Goal: Contribute content: Add original content to the website for others to see

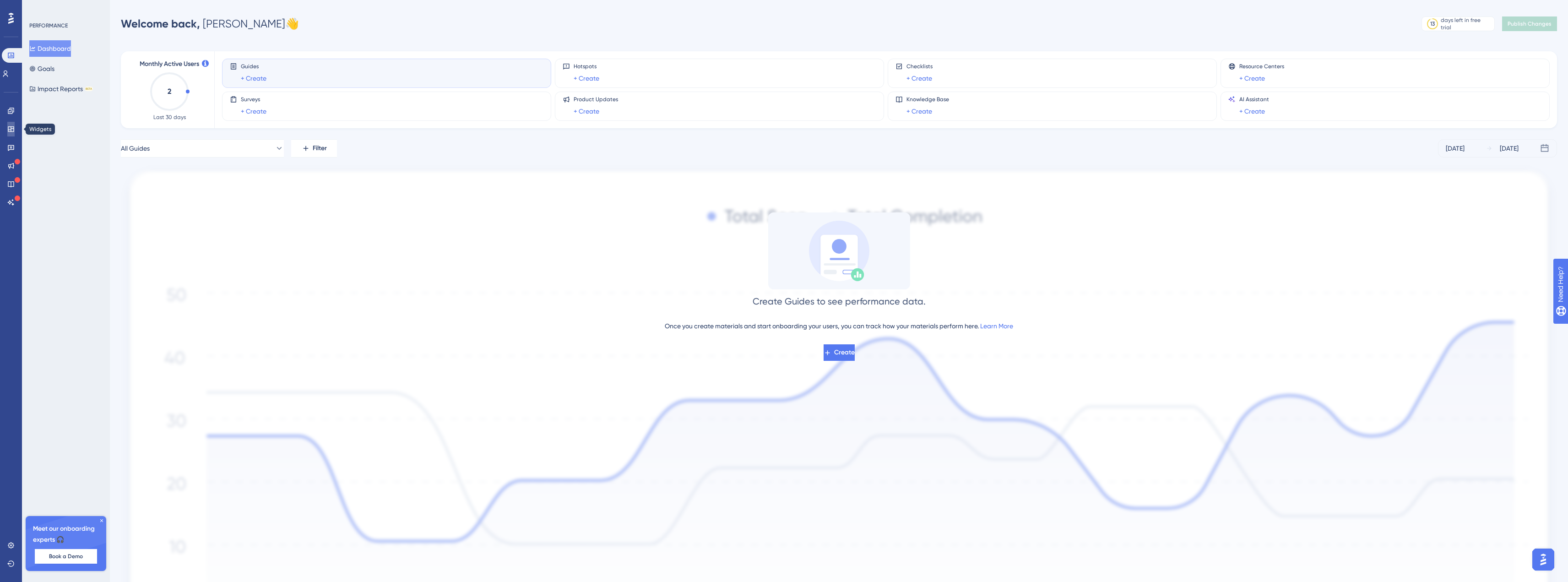
click at [13, 134] on link at bounding box center [11, 129] width 7 height 15
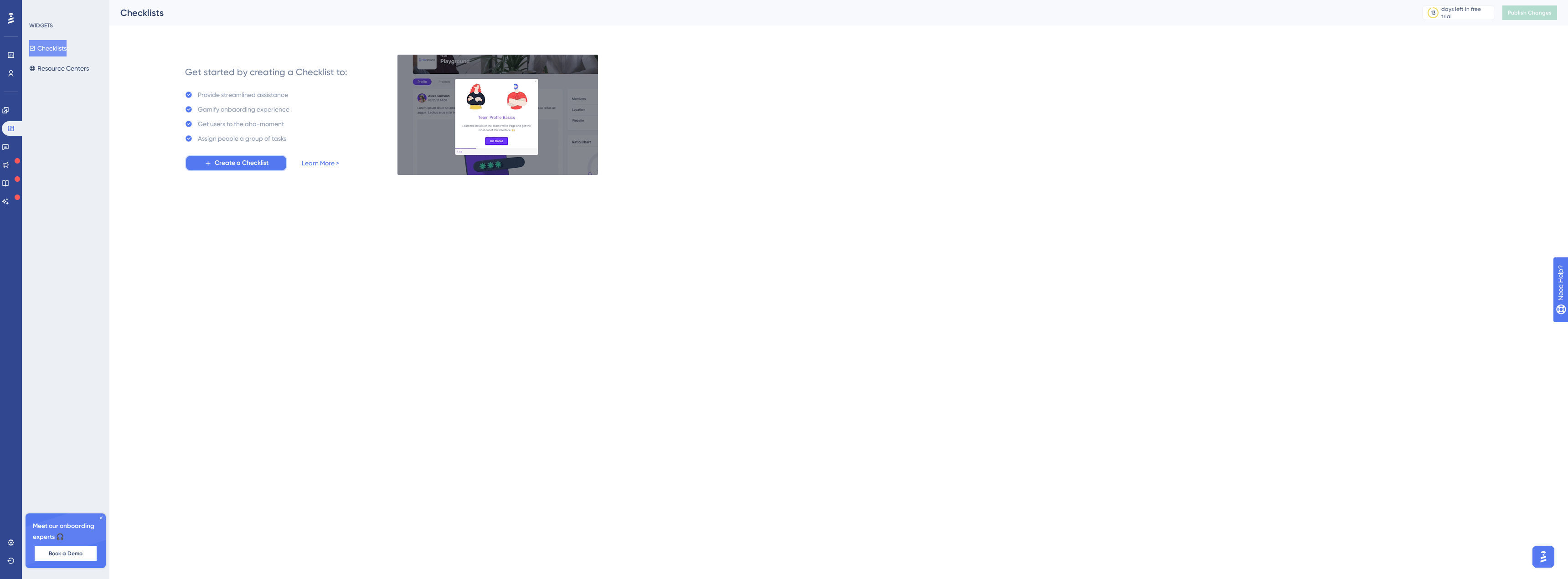
click at [243, 164] on span "Create a Checklist" at bounding box center [242, 163] width 54 height 11
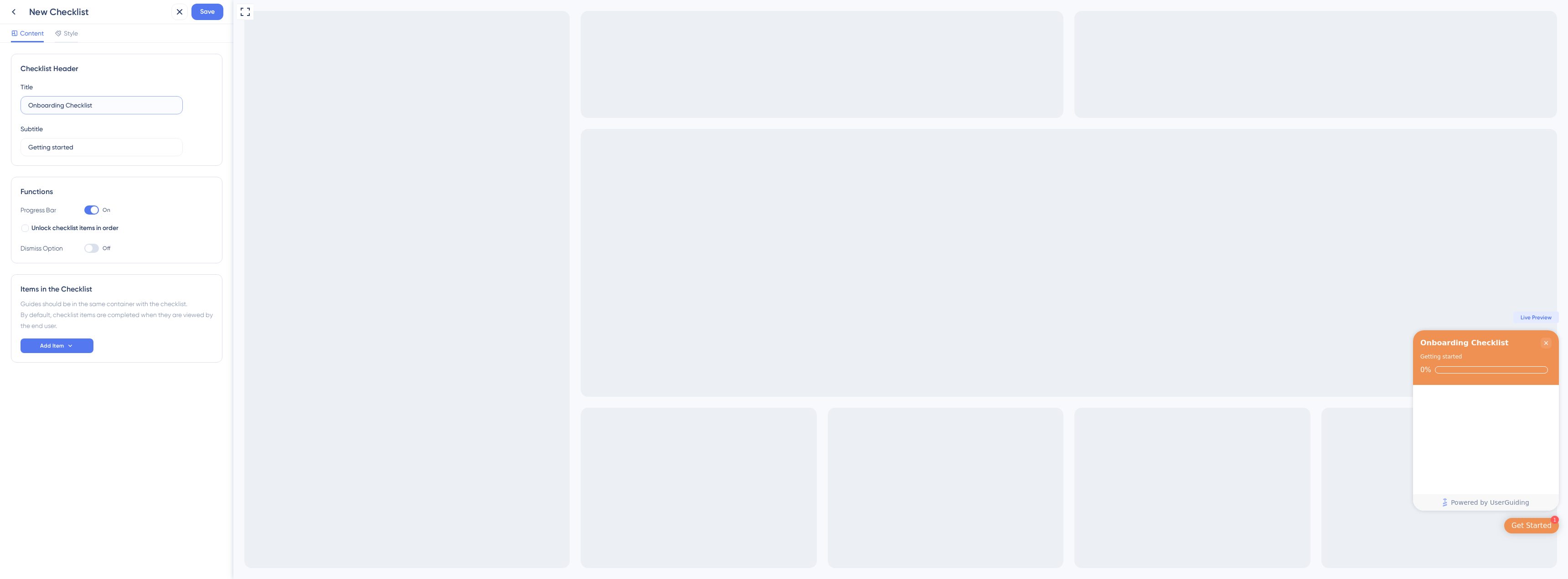
click at [79, 105] on input "Onboarding Checklist" at bounding box center [101, 105] width 147 height 10
type input "How to Start"
click at [111, 153] on label "Getting started" at bounding box center [102, 147] width 163 height 18
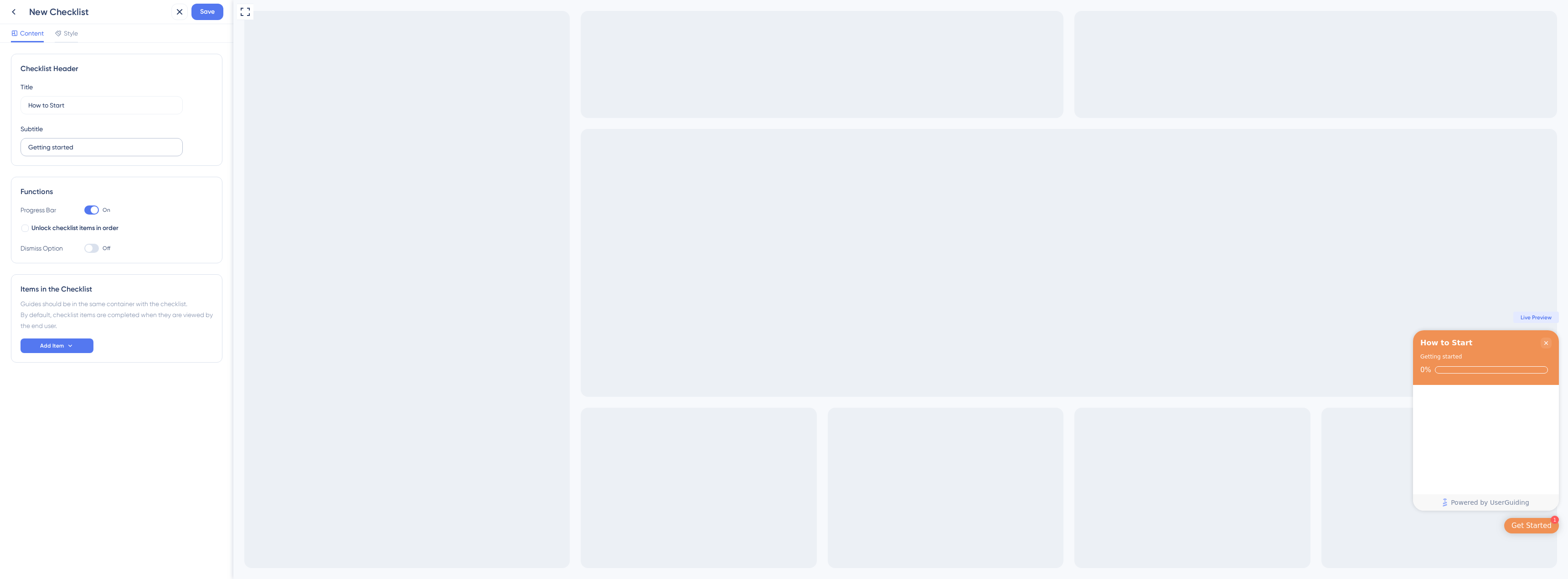
click at [111, 152] on input "Getting started" at bounding box center [101, 147] width 147 height 10
click at [49, 349] on button "Add Item" at bounding box center [57, 345] width 73 height 15
click at [65, 371] on div "Guide Guide" at bounding box center [57, 372] width 46 height 18
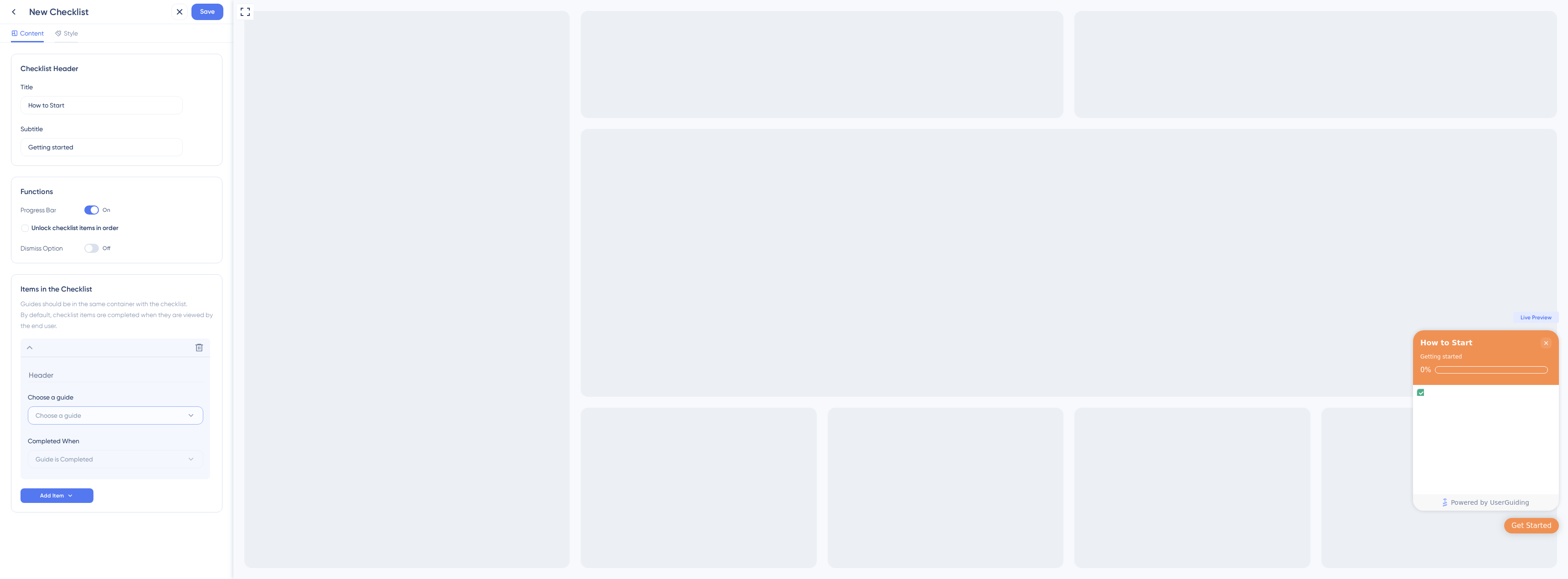
click at [56, 413] on span "Choose a guide" at bounding box center [58, 415] width 46 height 11
click at [63, 442] on input at bounding box center [109, 442] width 135 height 7
type input "S"
type input "Create Location"
click at [68, 486] on div "Delete Choose a guide Choose a guide Create Location No Result Found No Result …" at bounding box center [117, 420] width 192 height 164
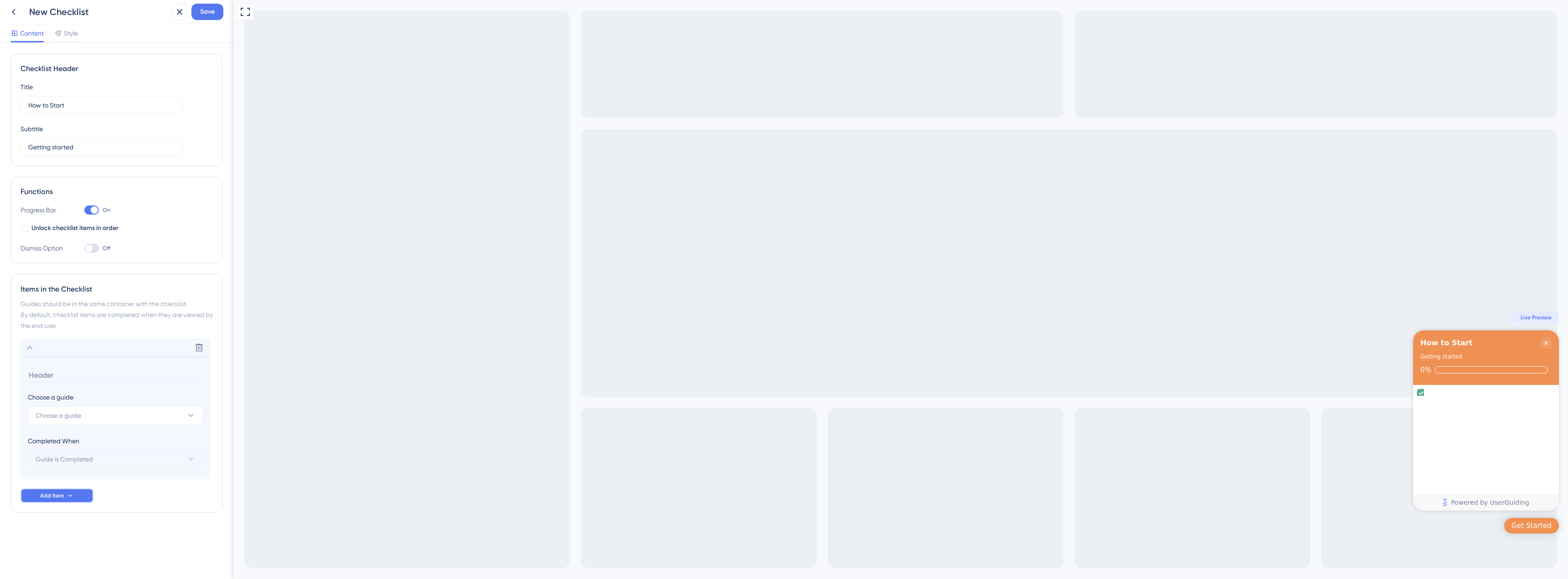
click at [68, 491] on button "Add Item" at bounding box center [57, 496] width 73 height 15
click at [61, 380] on div "Choose a guide" at bounding box center [116, 385] width 175 height 11
click at [53, 375] on input at bounding box center [116, 375] width 177 height 14
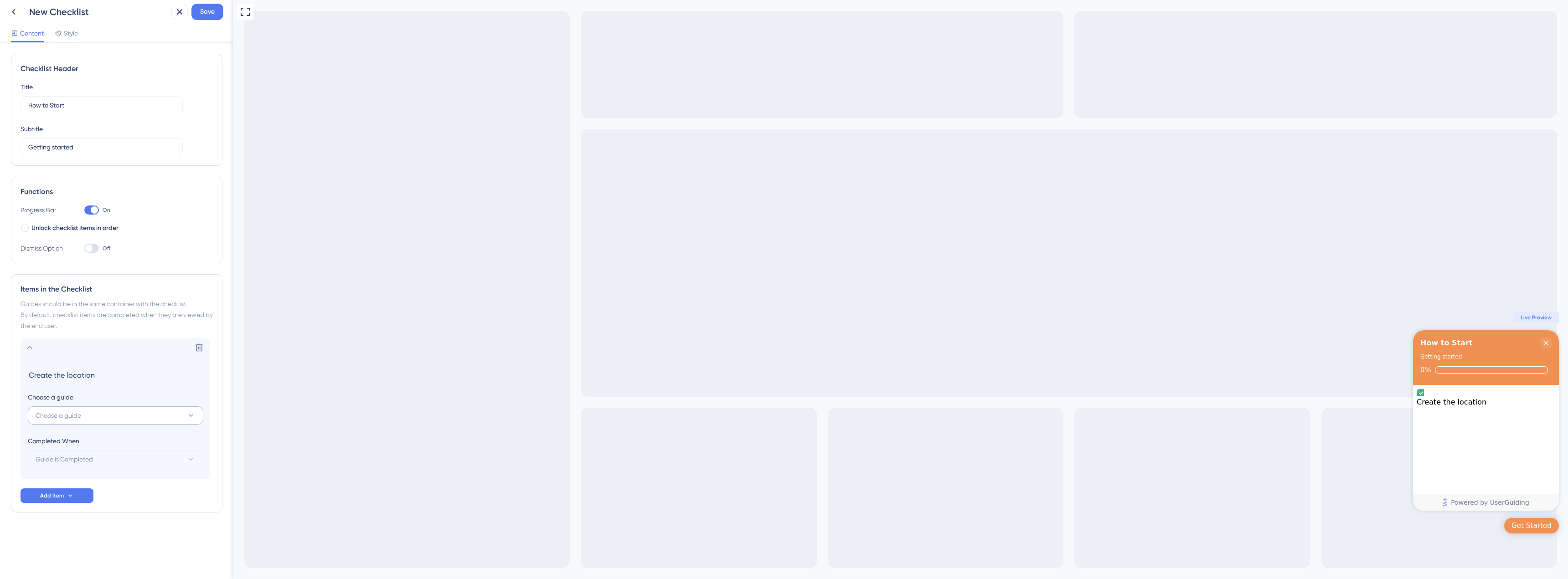
type input "Create the location"
click at [133, 418] on button "Choose a guide" at bounding box center [116, 415] width 175 height 18
click at [108, 441] on input at bounding box center [109, 442] width 135 height 7
click at [68, 432] on div "No Result Found No Result Found" at bounding box center [116, 454] width 175 height 52
click at [65, 443] on input at bounding box center [109, 442] width 135 height 7
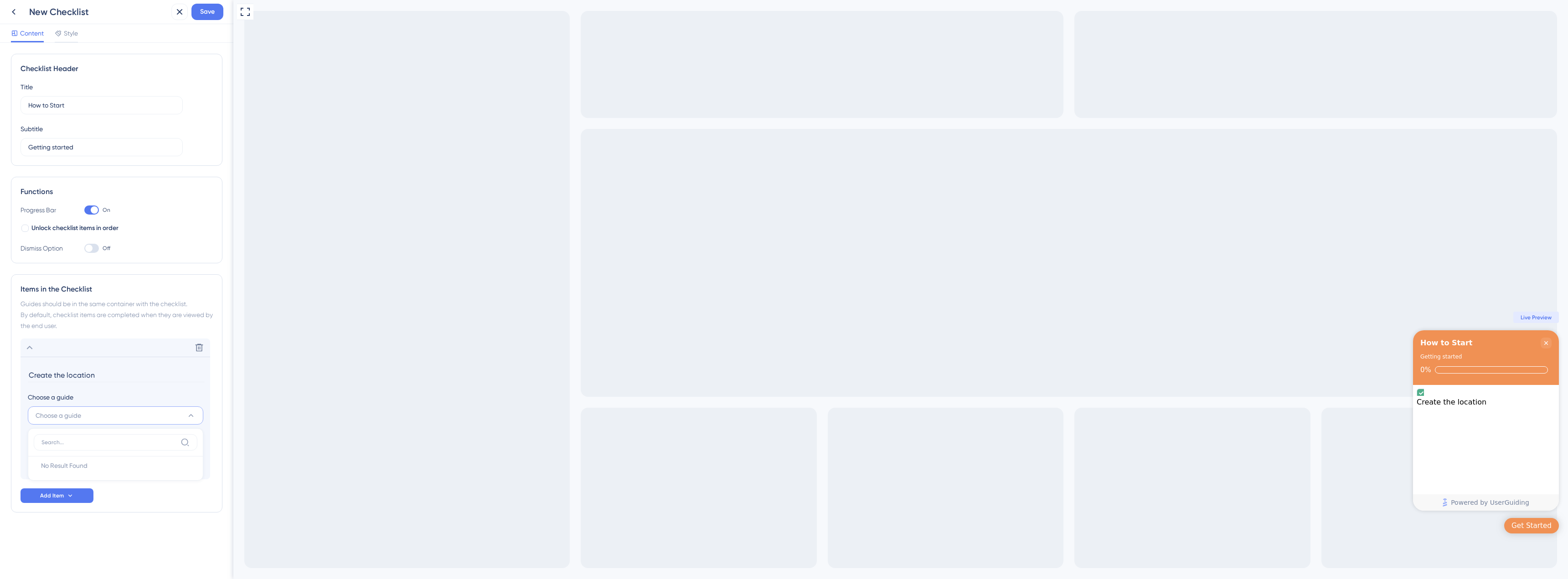
click at [92, 386] on section "Create the location Choose a guide Choose a guide No Result Found No Result Fou…" at bounding box center [116, 417] width 190 height 122
click at [63, 436] on div "Completed When" at bounding box center [116, 441] width 175 height 11
click at [60, 499] on button "Add Item" at bounding box center [57, 496] width 73 height 15
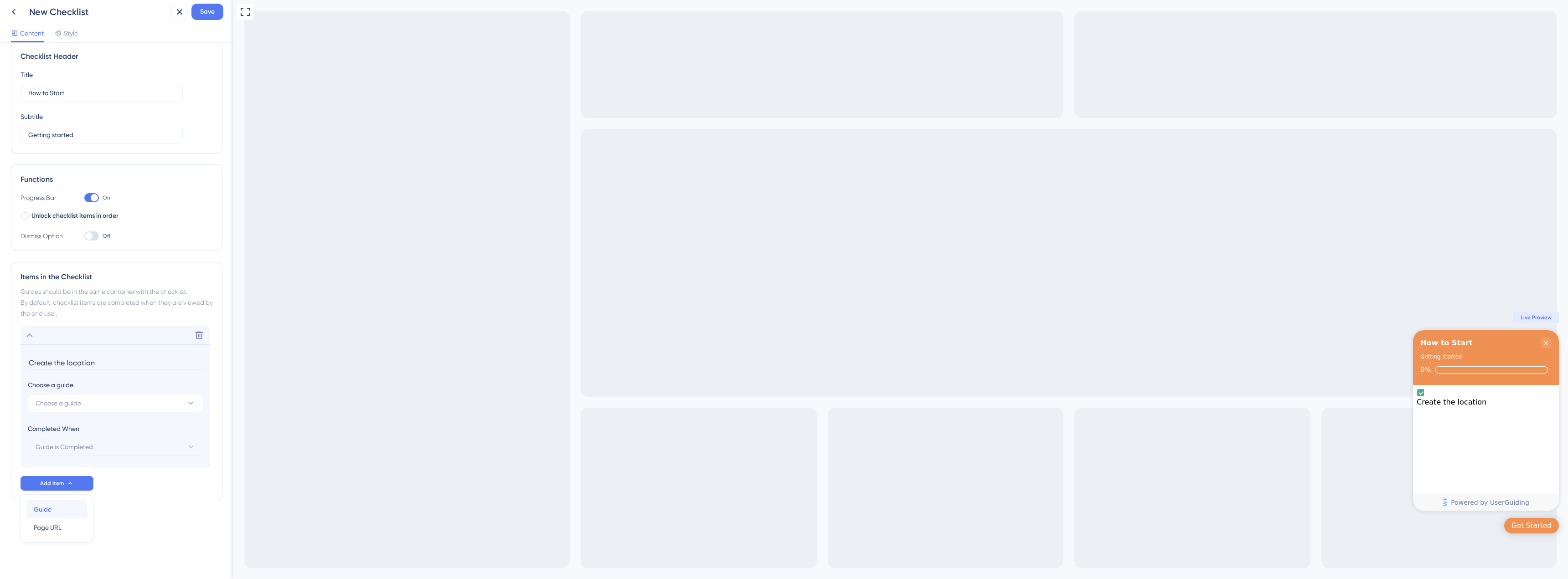
click at [51, 511] on span "Guide" at bounding box center [42, 509] width 18 height 11
click at [44, 396] on input at bounding box center [116, 394] width 177 height 14
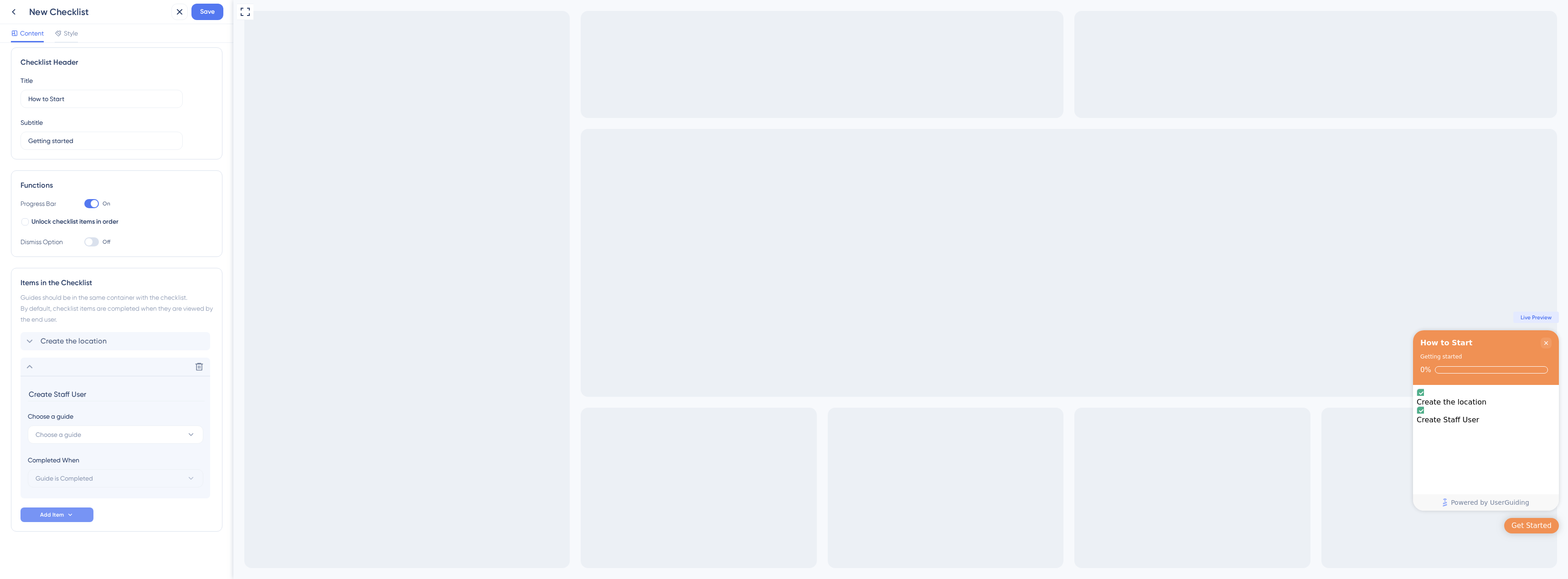
type input "Create Staff User"
click at [52, 519] on button "Add Item" at bounding box center [57, 515] width 73 height 15
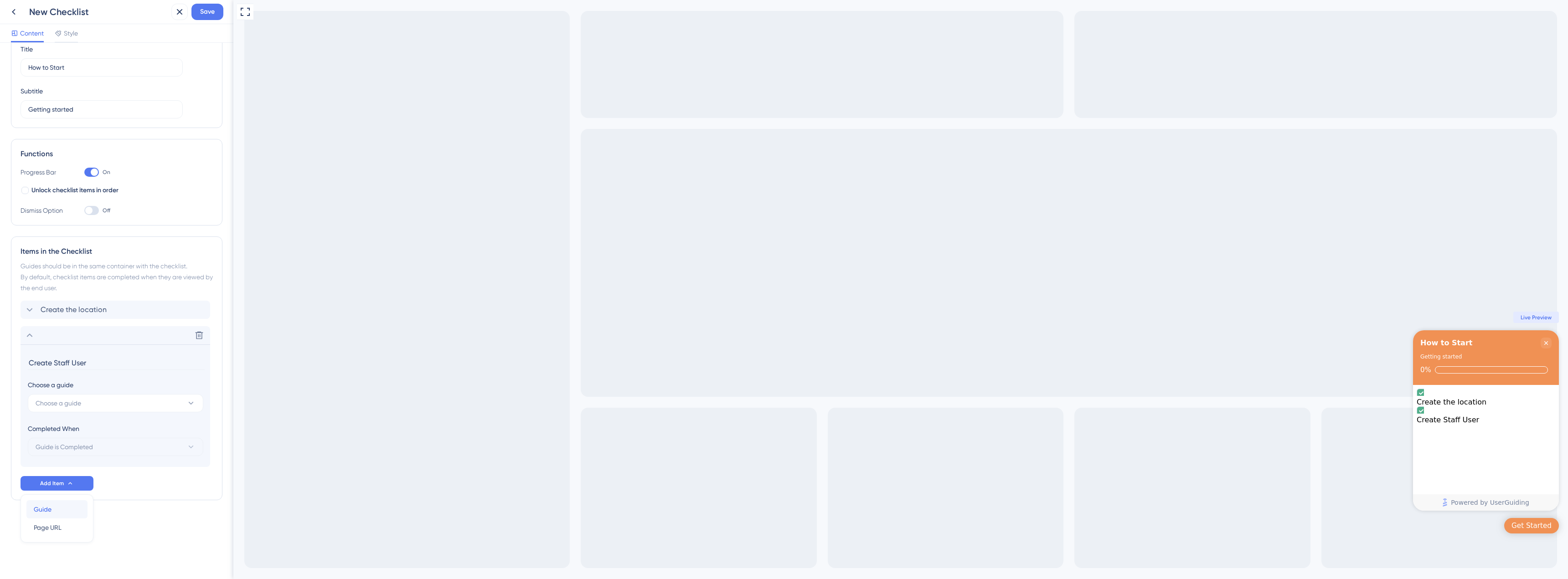
click at [58, 510] on div "Guide Guide" at bounding box center [57, 509] width 46 height 18
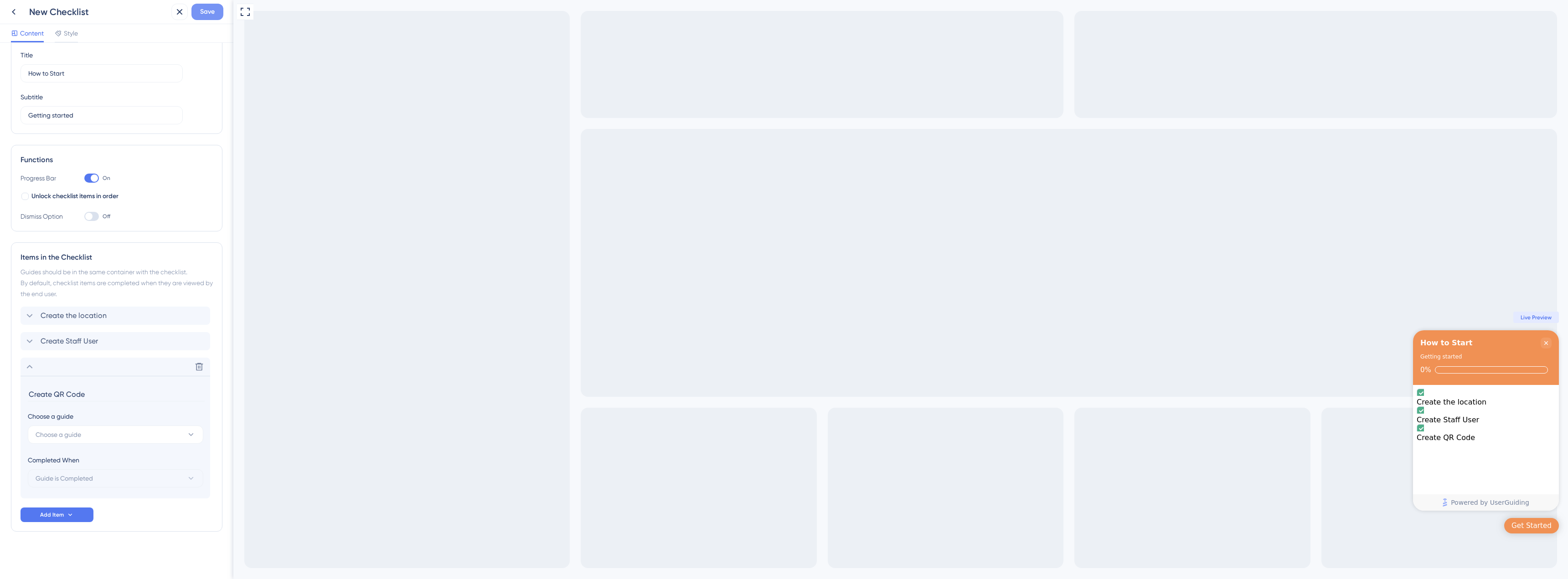
type input "Create QR Code"
click at [212, 12] on span "Save" at bounding box center [208, 12] width 15 height 11
click at [32, 365] on icon at bounding box center [30, 367] width 11 height 11
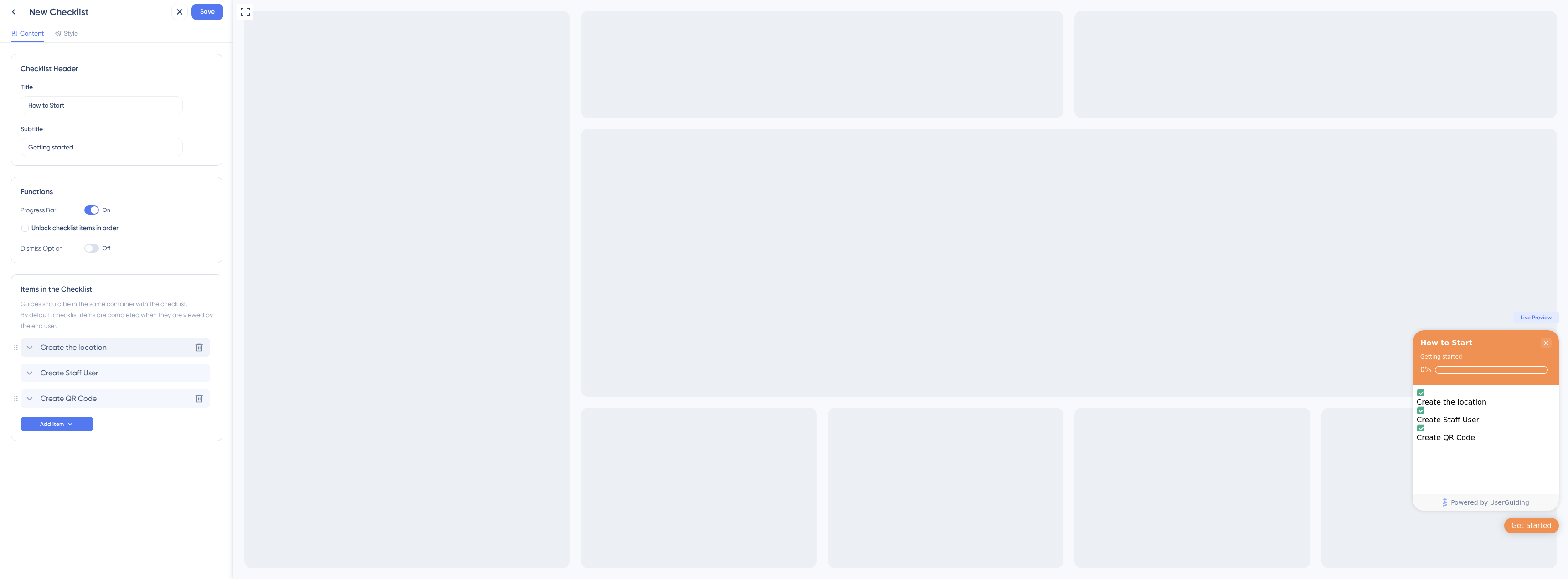
click at [37, 347] on div "Create the location" at bounding box center [66, 347] width 83 height 11
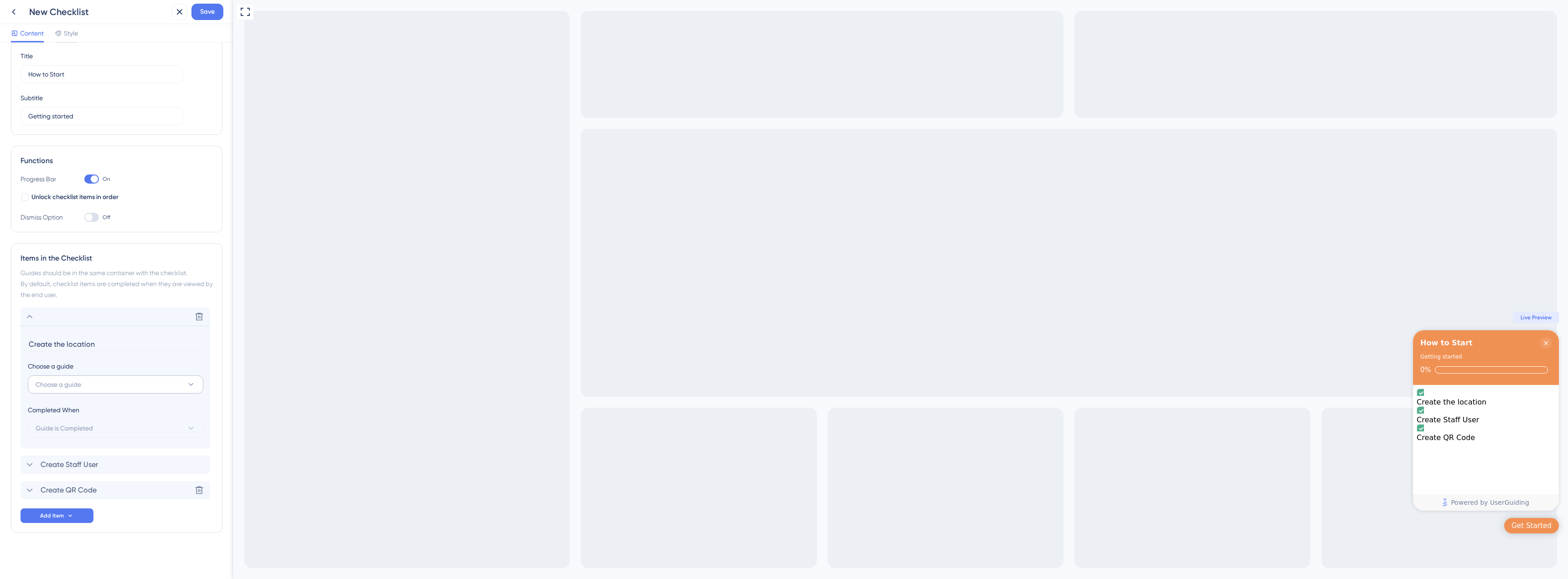
scroll to position [32, 0]
click at [75, 384] on span "Choose a guide" at bounding box center [58, 384] width 46 height 11
click at [103, 407] on input at bounding box center [109, 411] width 135 height 7
click at [63, 38] on div "Style" at bounding box center [66, 33] width 23 height 11
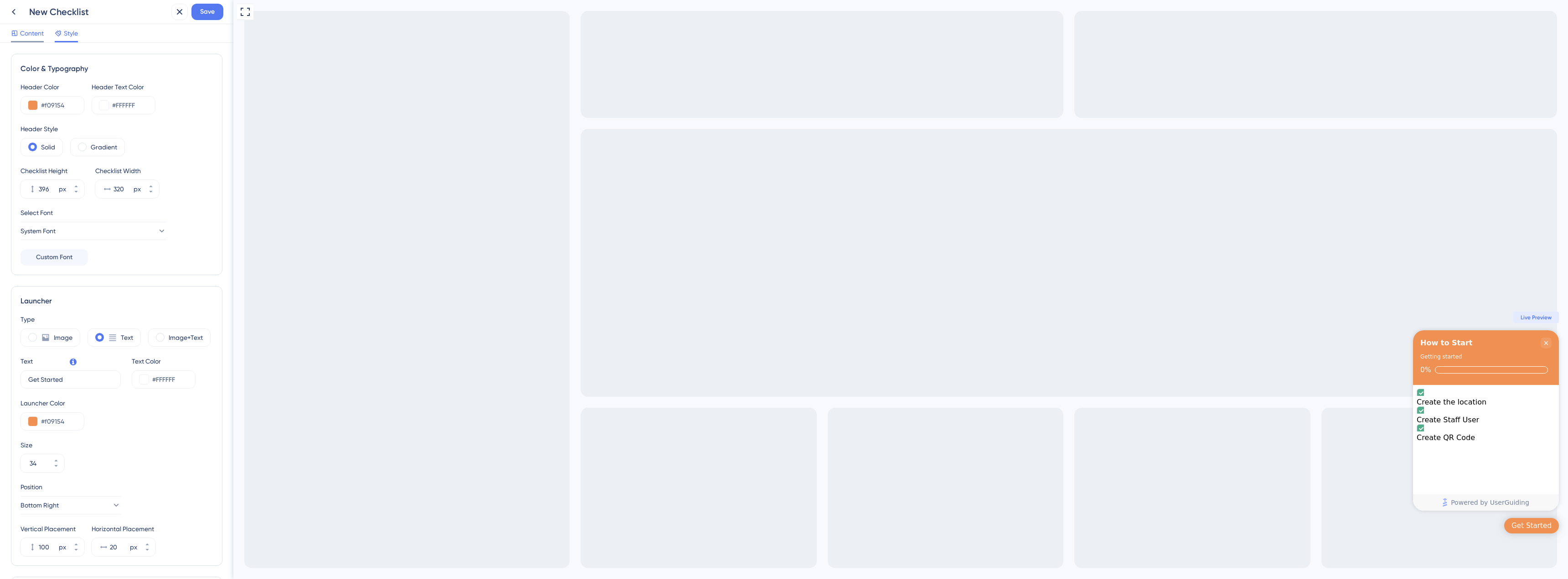
click at [29, 32] on span "Content" at bounding box center [32, 33] width 24 height 11
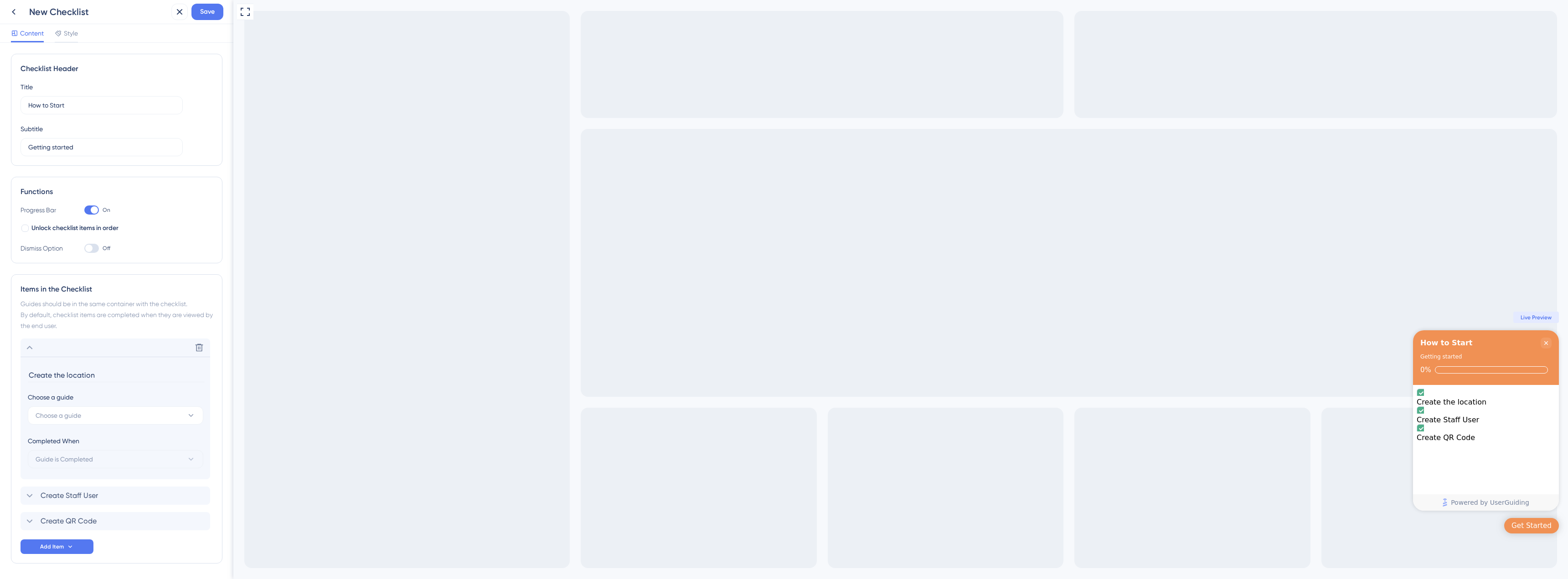
scroll to position [32, 0]
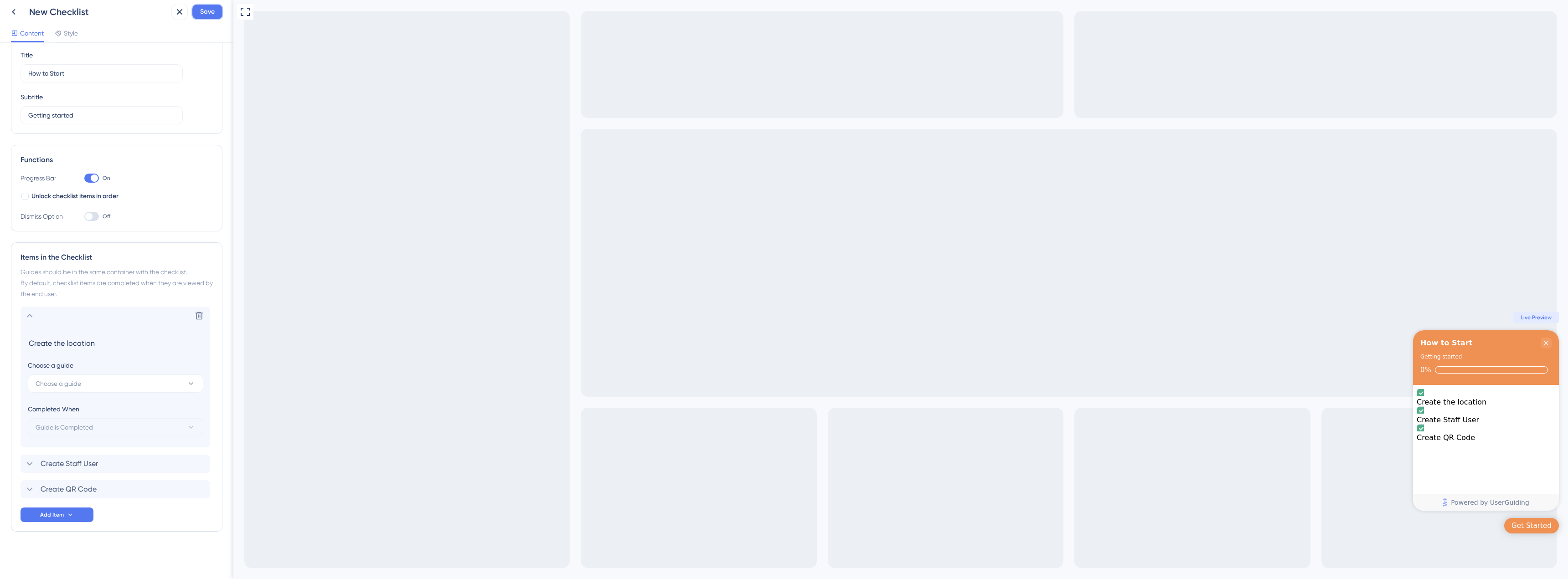
click at [208, 10] on span "Save" at bounding box center [208, 12] width 15 height 11
click at [1531, 313] on div "Live Preview" at bounding box center [1536, 317] width 46 height 11
click at [1531, 316] on span "Live Preview" at bounding box center [1536, 317] width 31 height 7
click at [516, 192] on div "Full Screen Preview Get Started How to Start Getting started 0% Create the loca…" at bounding box center [900, 290] width 1335 height 579
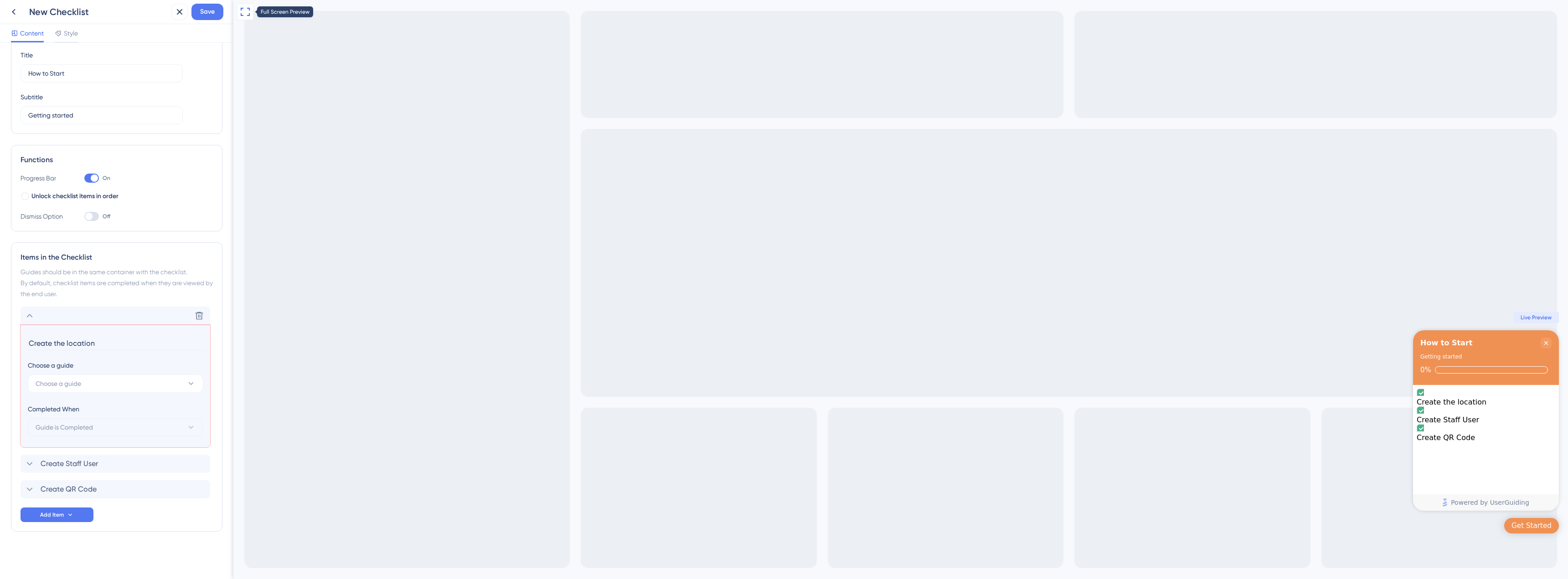
click at [247, 10] on icon at bounding box center [245, 12] width 11 height 11
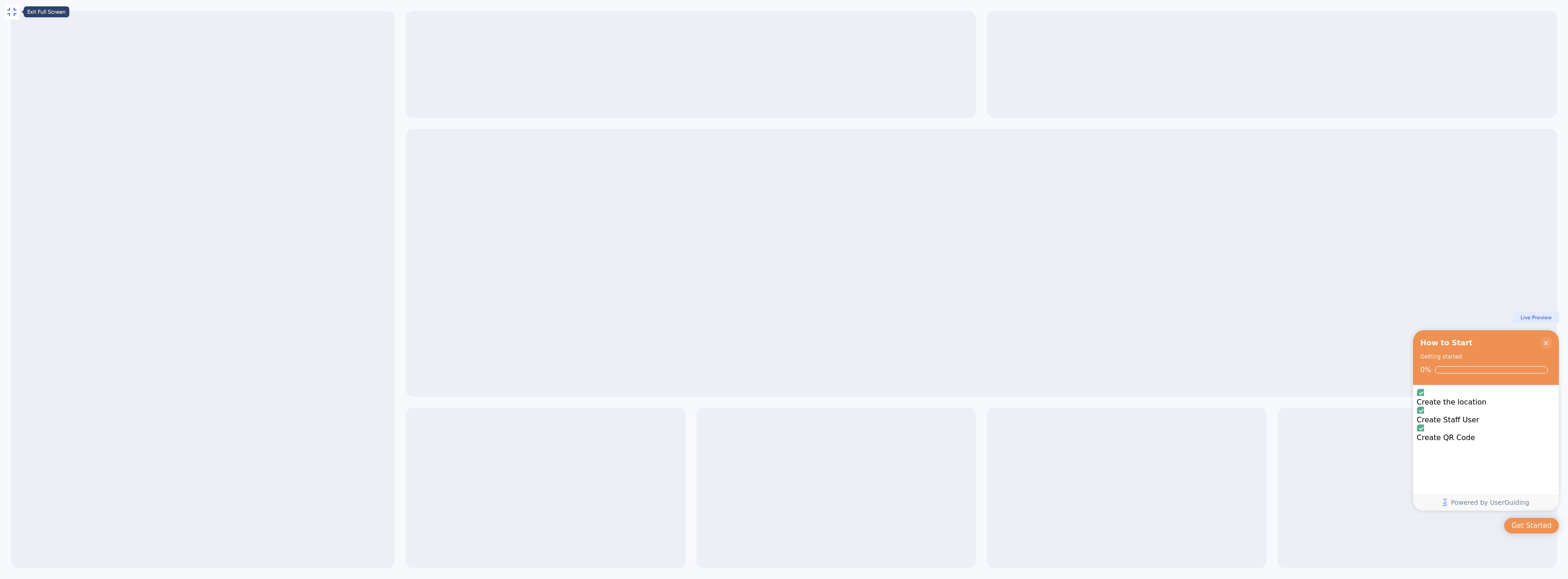
click at [16, 12] on icon at bounding box center [12, 12] width 11 height 11
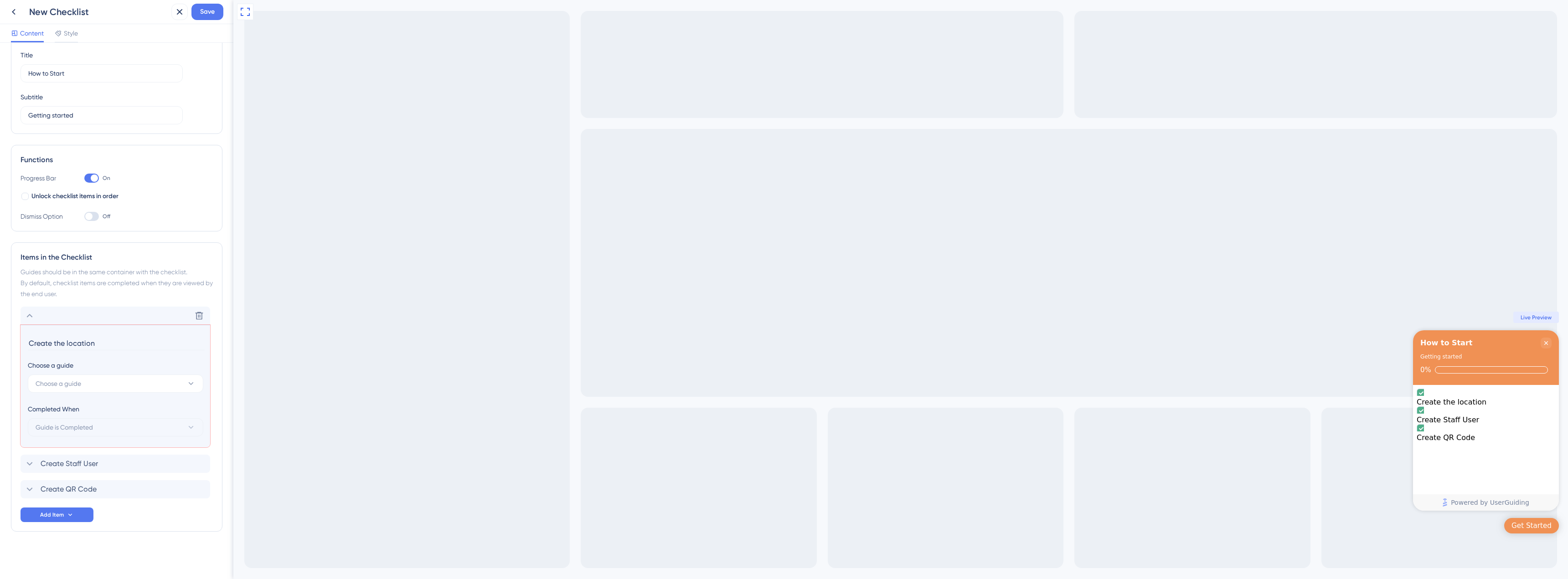
click at [88, 397] on section "Create the location Choose a guide Choose a guide Completed When Guide is Compl…" at bounding box center [116, 386] width 190 height 122
click at [91, 386] on button "Choose a guide" at bounding box center [116, 384] width 175 height 18
click at [13, 6] on icon at bounding box center [13, 12] width 11 height 11
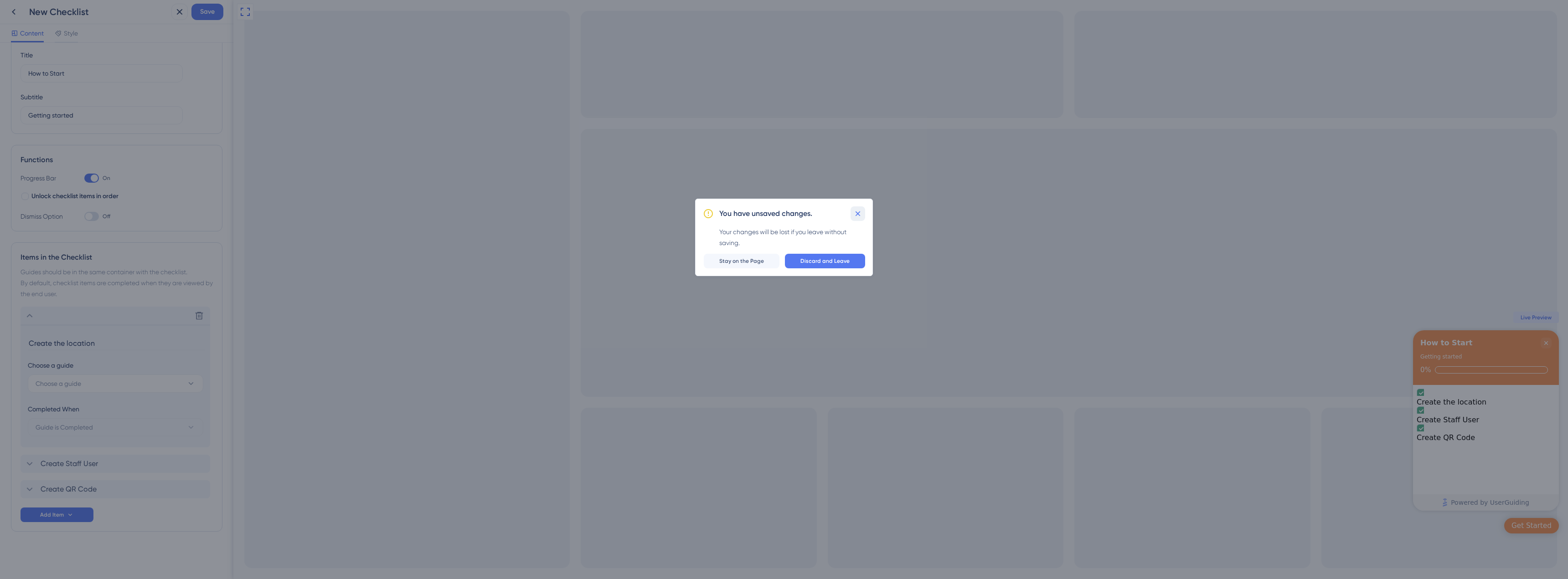
click at [859, 211] on icon at bounding box center [858, 213] width 9 height 9
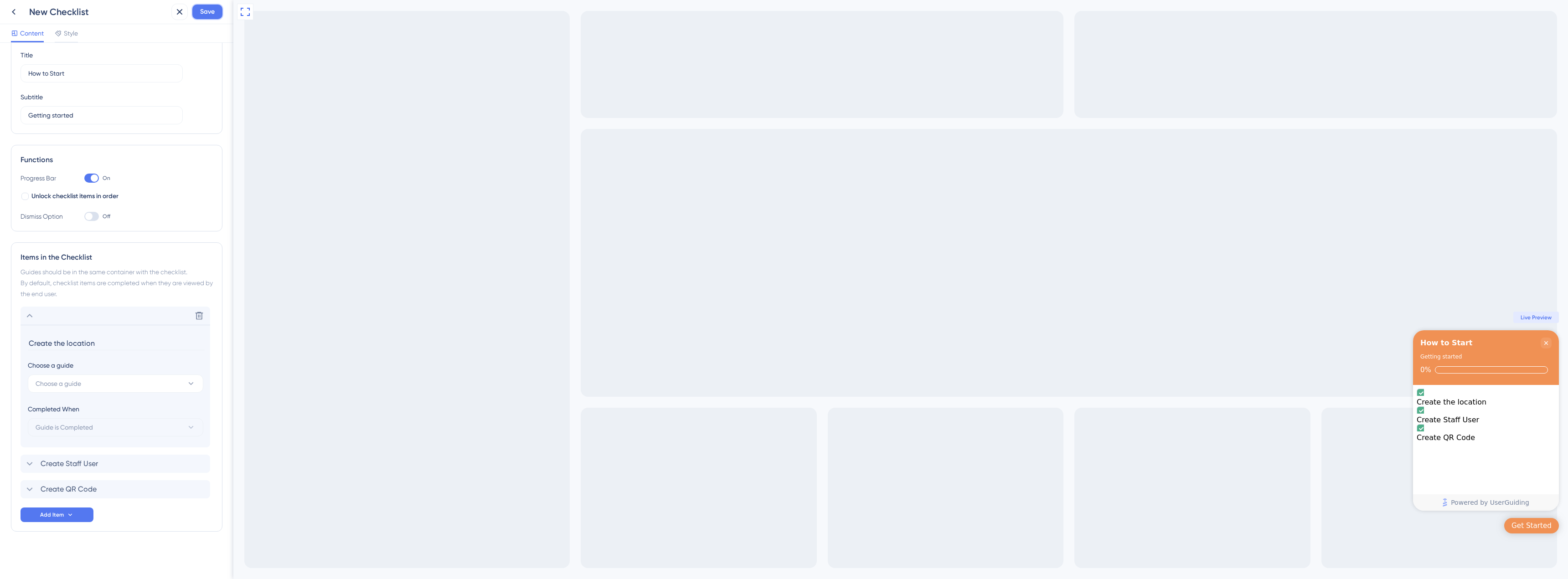
click at [212, 15] on span "Save" at bounding box center [208, 12] width 15 height 11
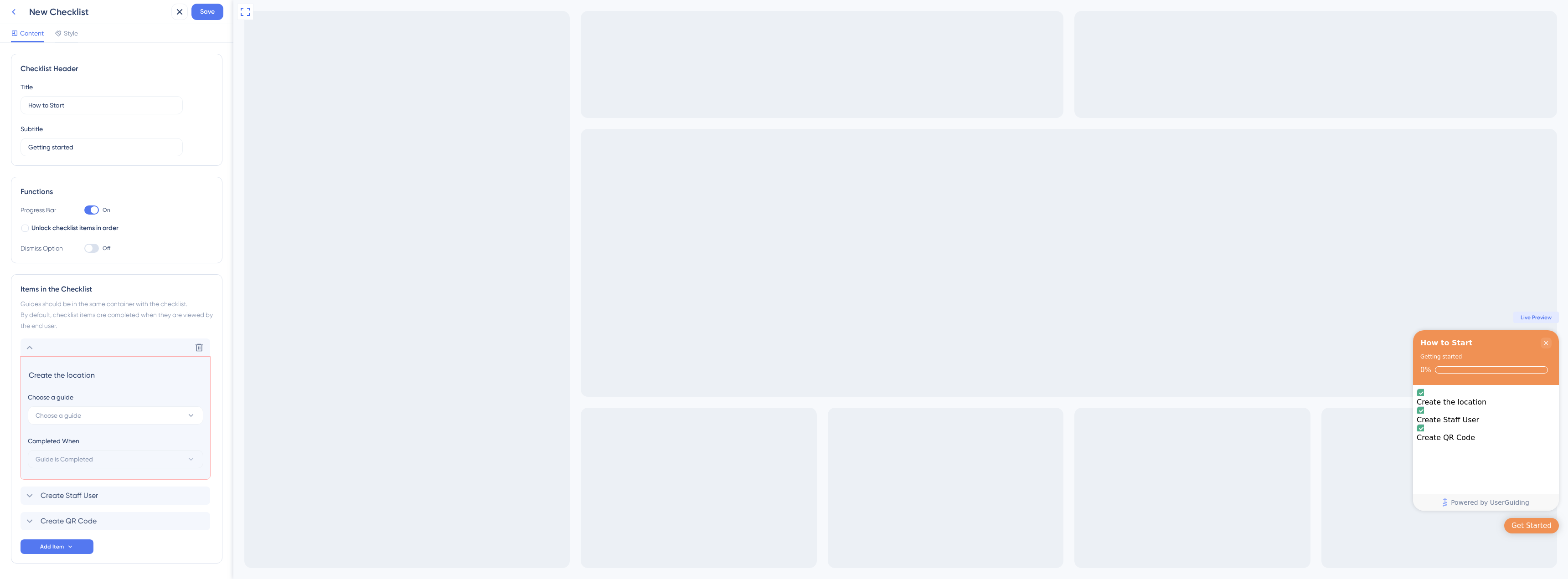
click at [18, 11] on icon at bounding box center [13, 12] width 11 height 11
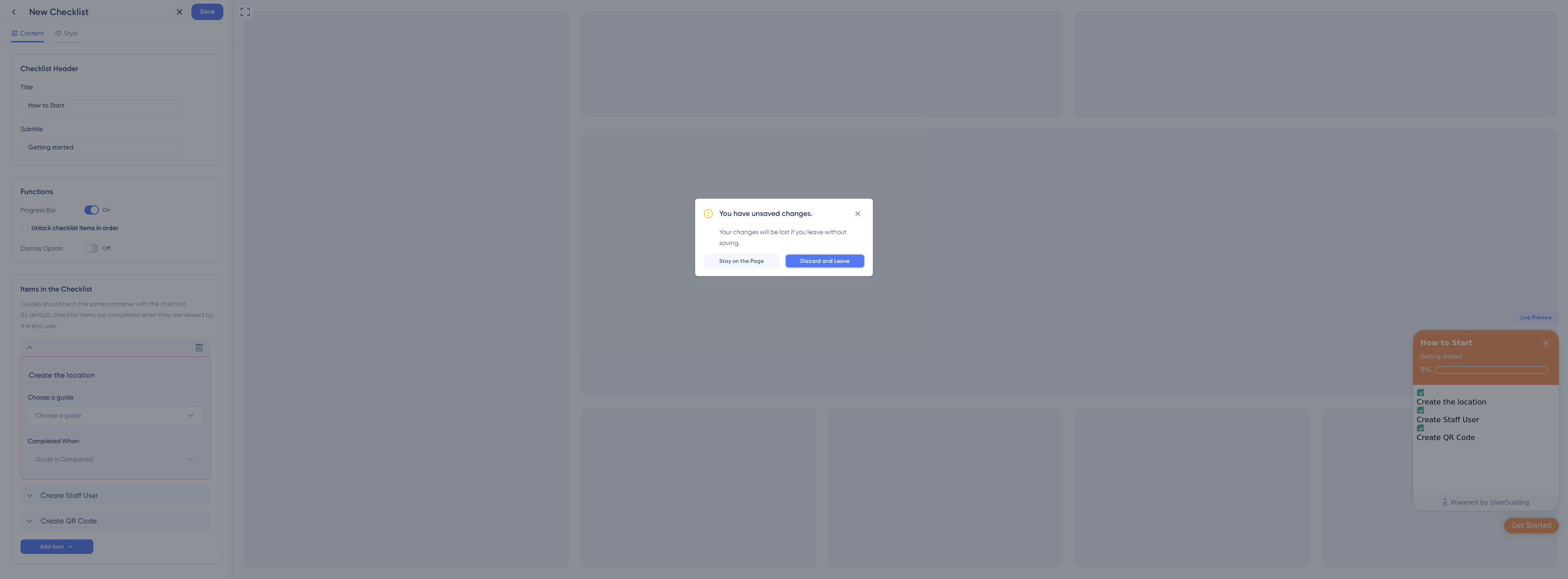
click at [835, 255] on button "Discard and Leave" at bounding box center [825, 261] width 80 height 15
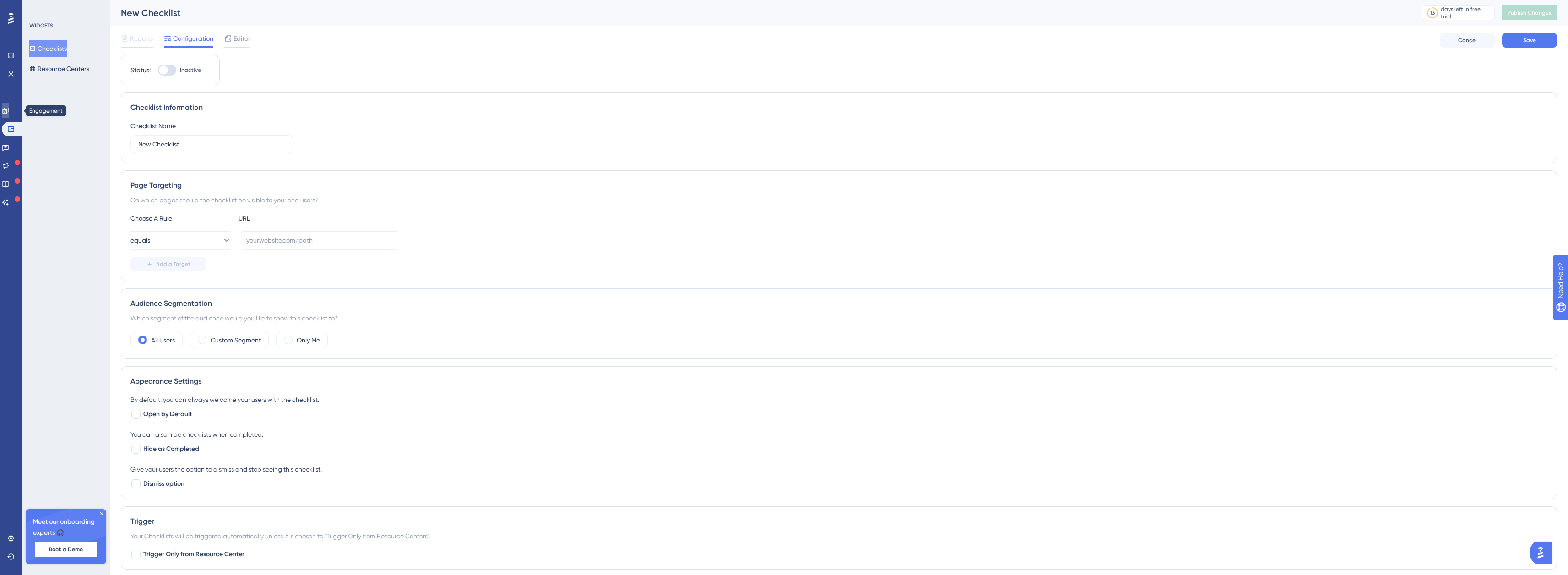
click at [9, 112] on link at bounding box center [6, 111] width 7 height 15
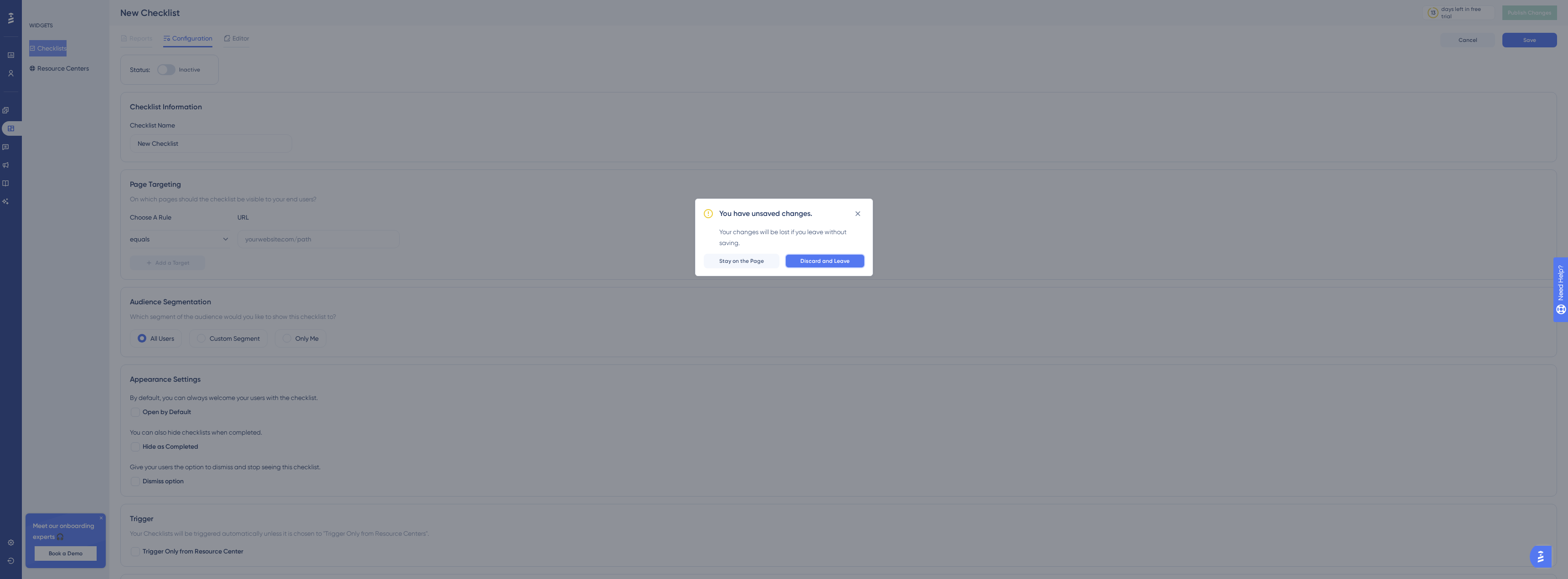
click at [807, 256] on button "Discard and Leave" at bounding box center [825, 261] width 80 height 15
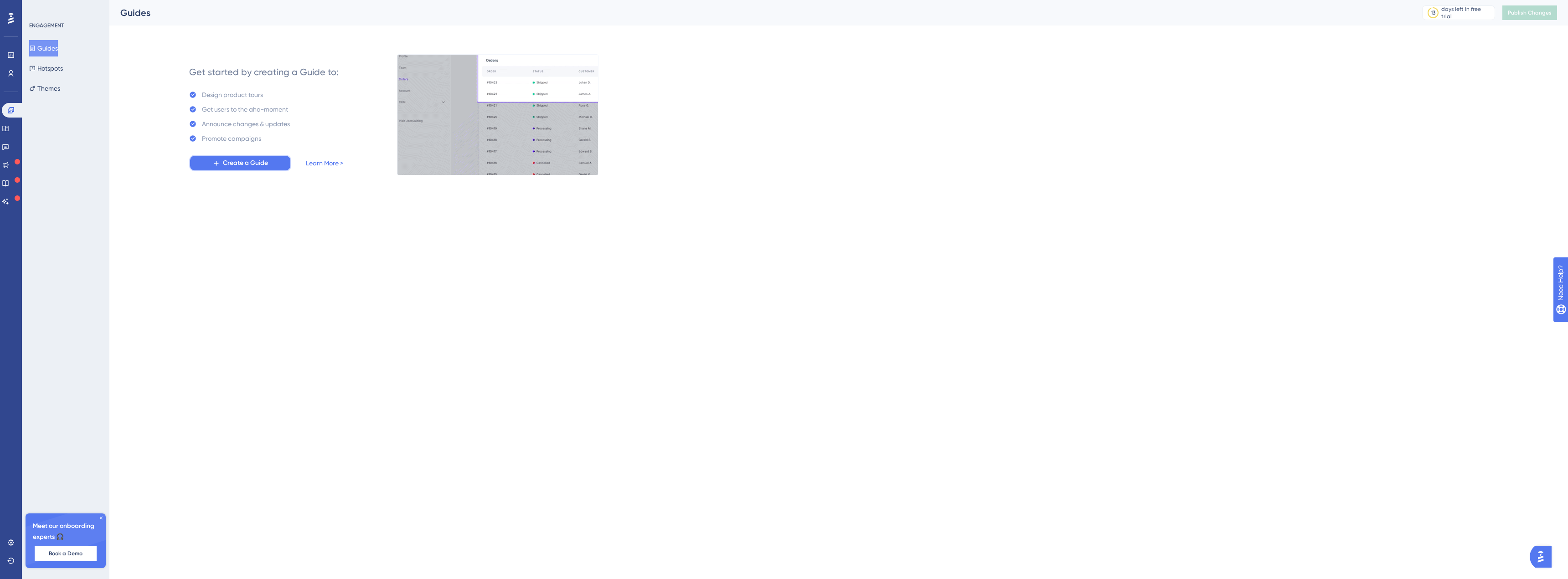
click at [240, 164] on span "Create a Guide" at bounding box center [245, 163] width 45 height 11
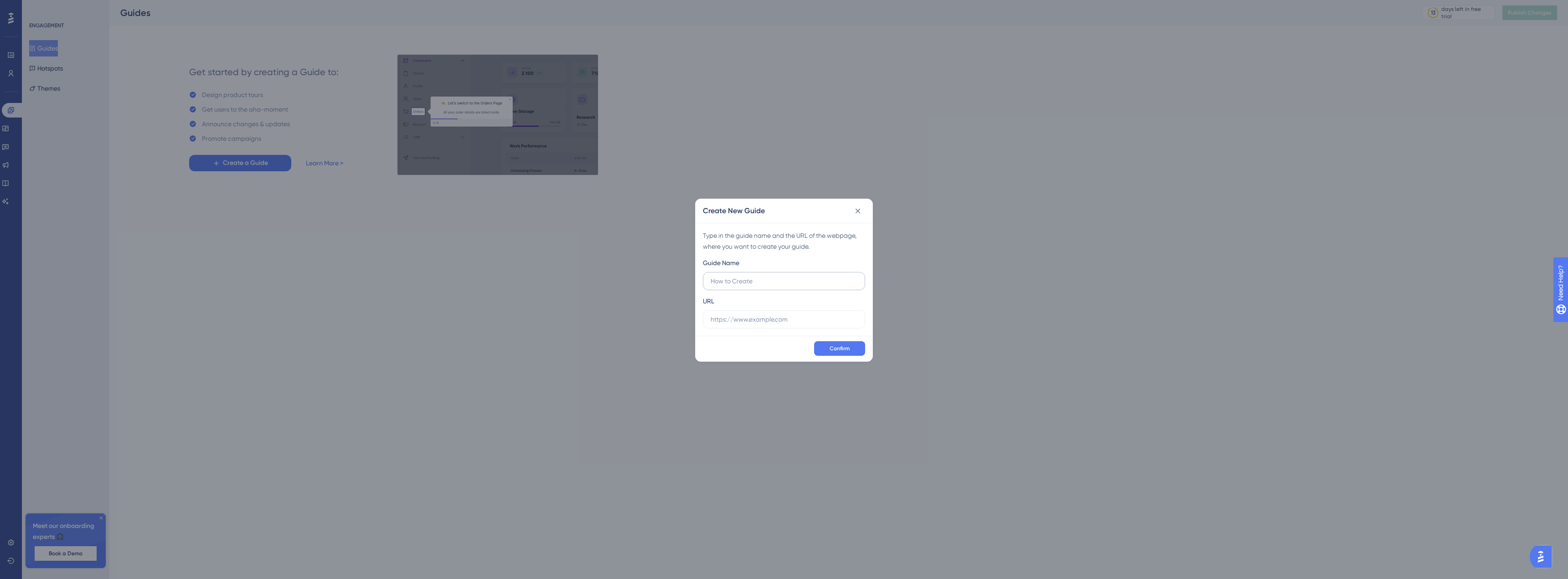
click at [758, 285] on input "text" at bounding box center [783, 281] width 147 height 10
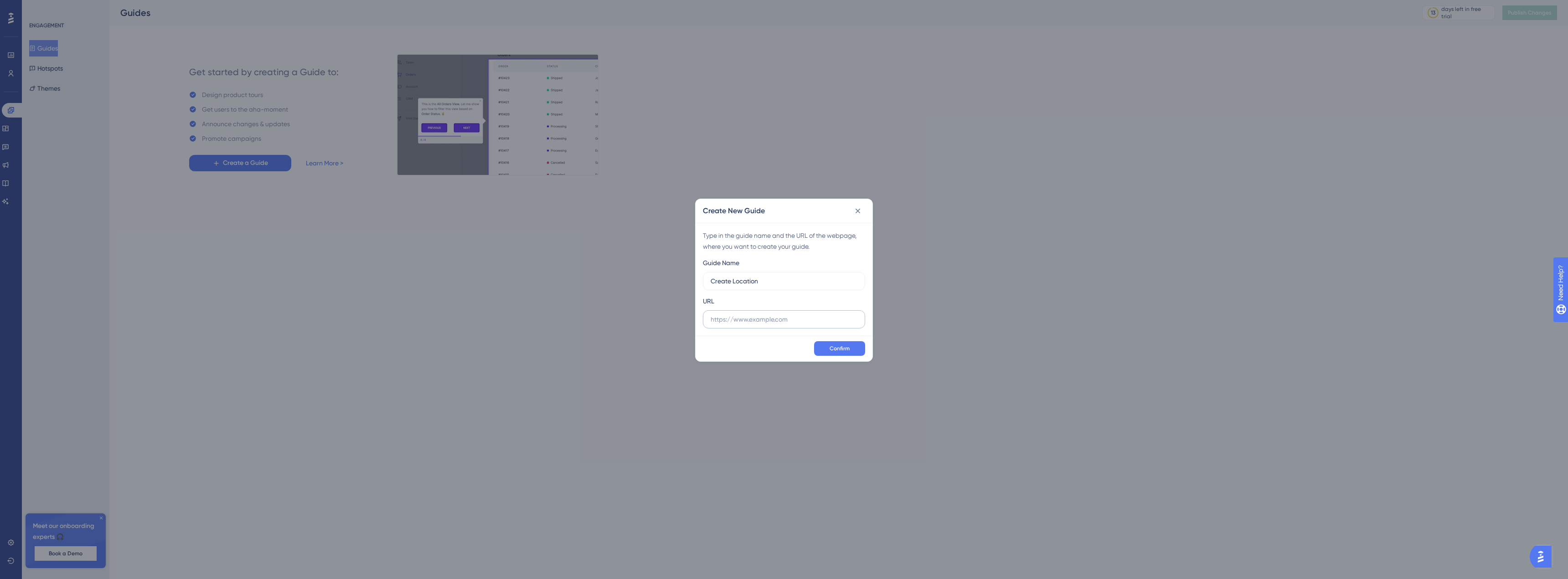
type input "Create Location"
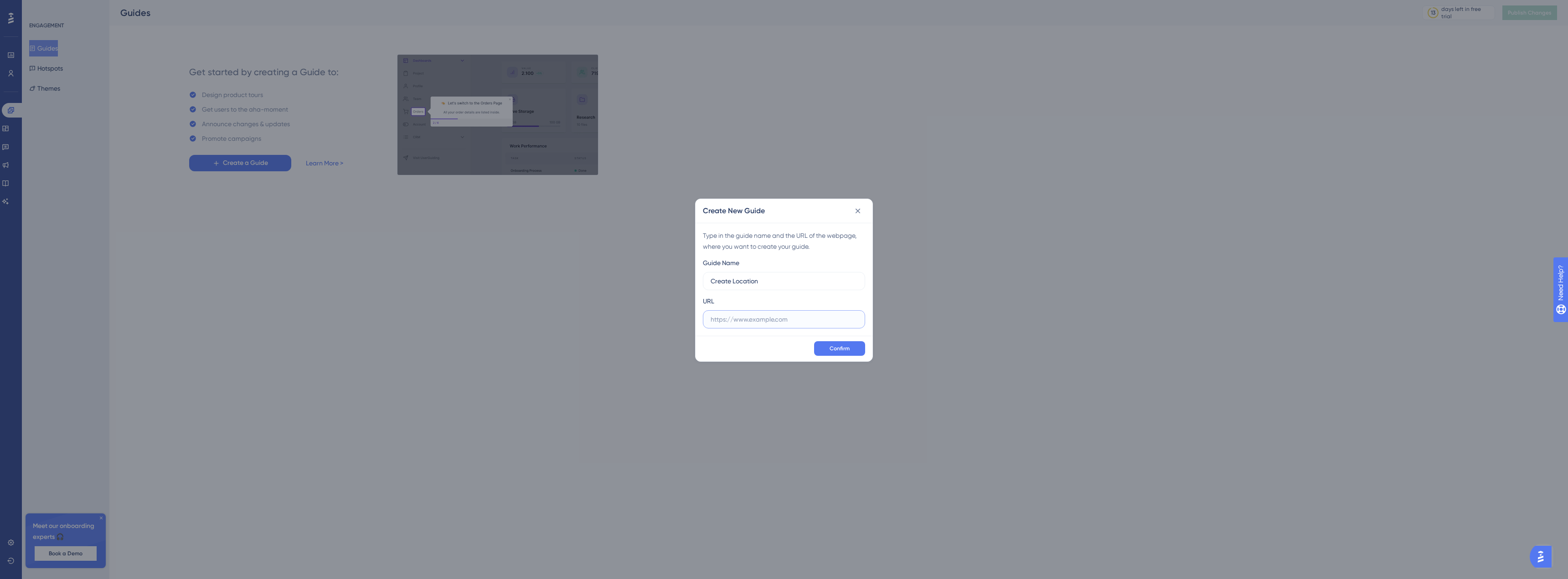
click at [752, 314] on input "text" at bounding box center [783, 319] width 147 height 10
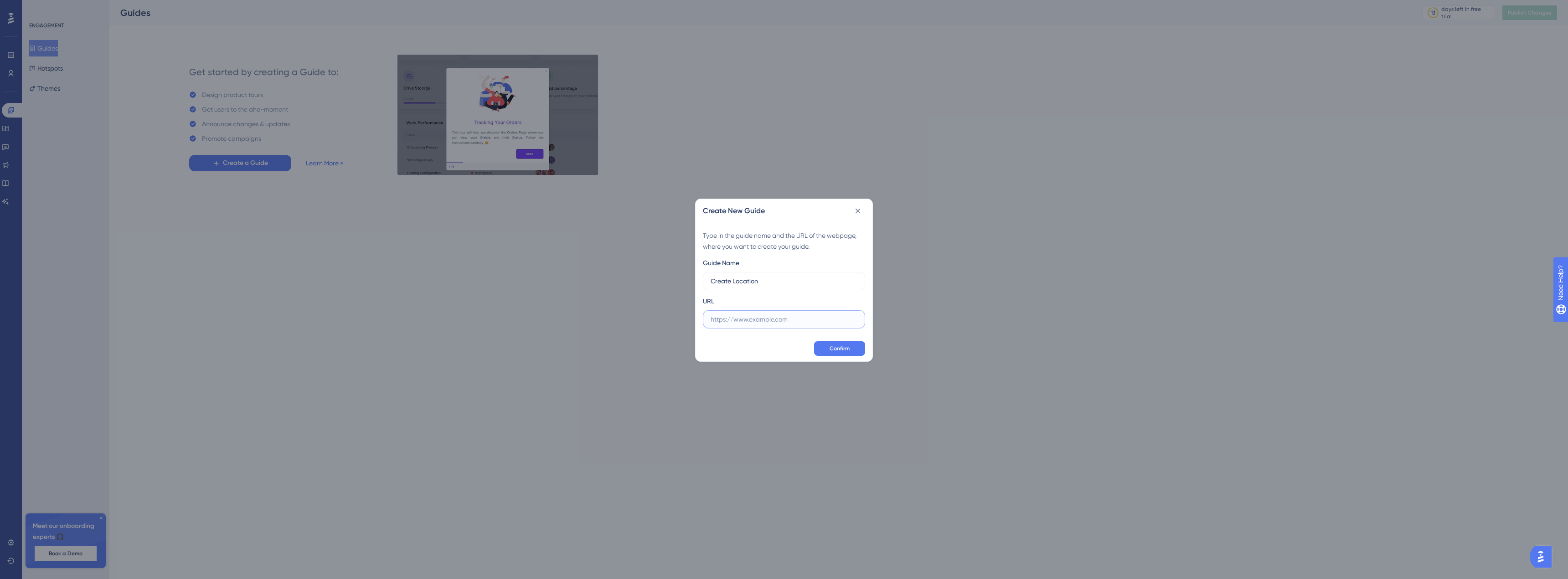
click at [771, 320] on input "text" at bounding box center [783, 319] width 147 height 10
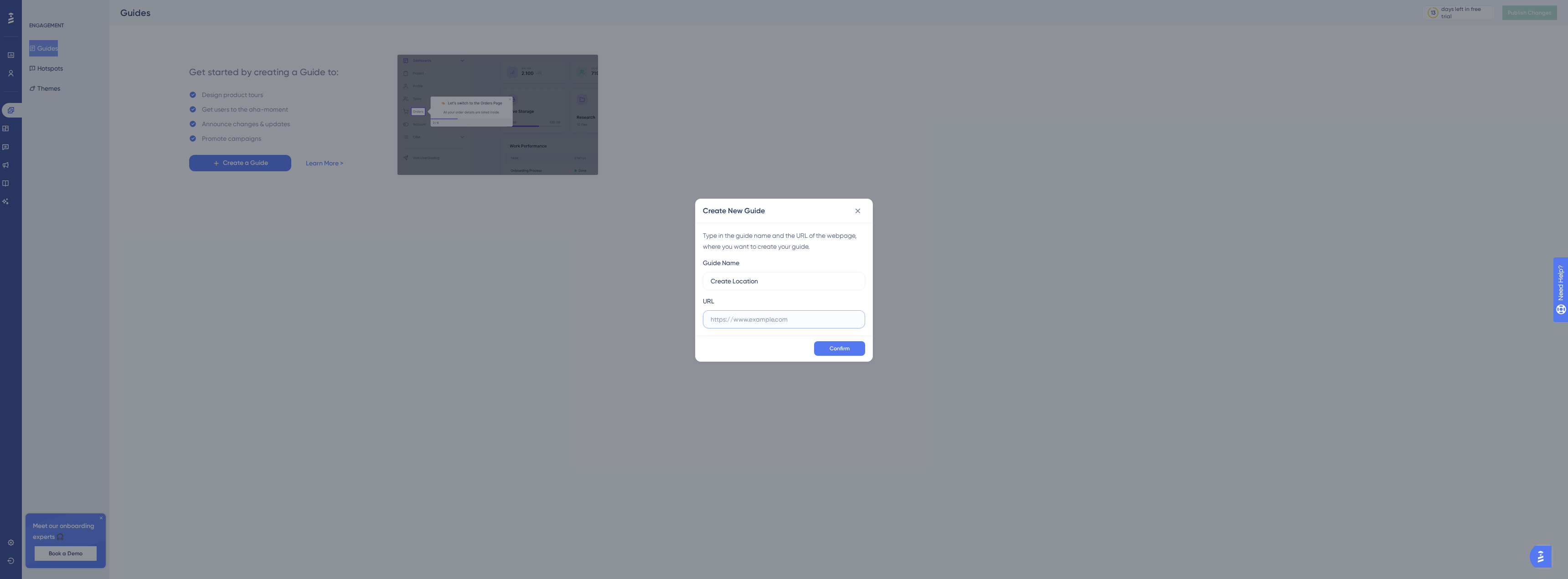
paste input "https://app.getqcall.com/user/dashboard"
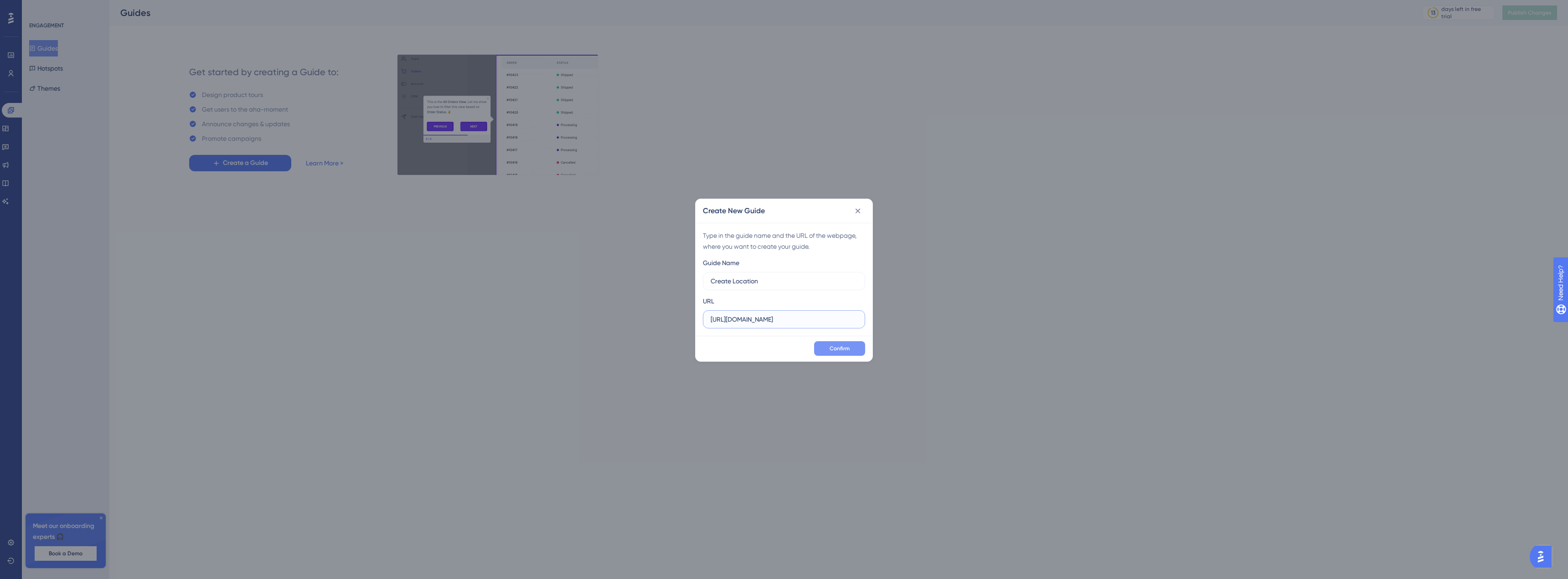
type input "https://app.getqcall.com/user/dashboard"
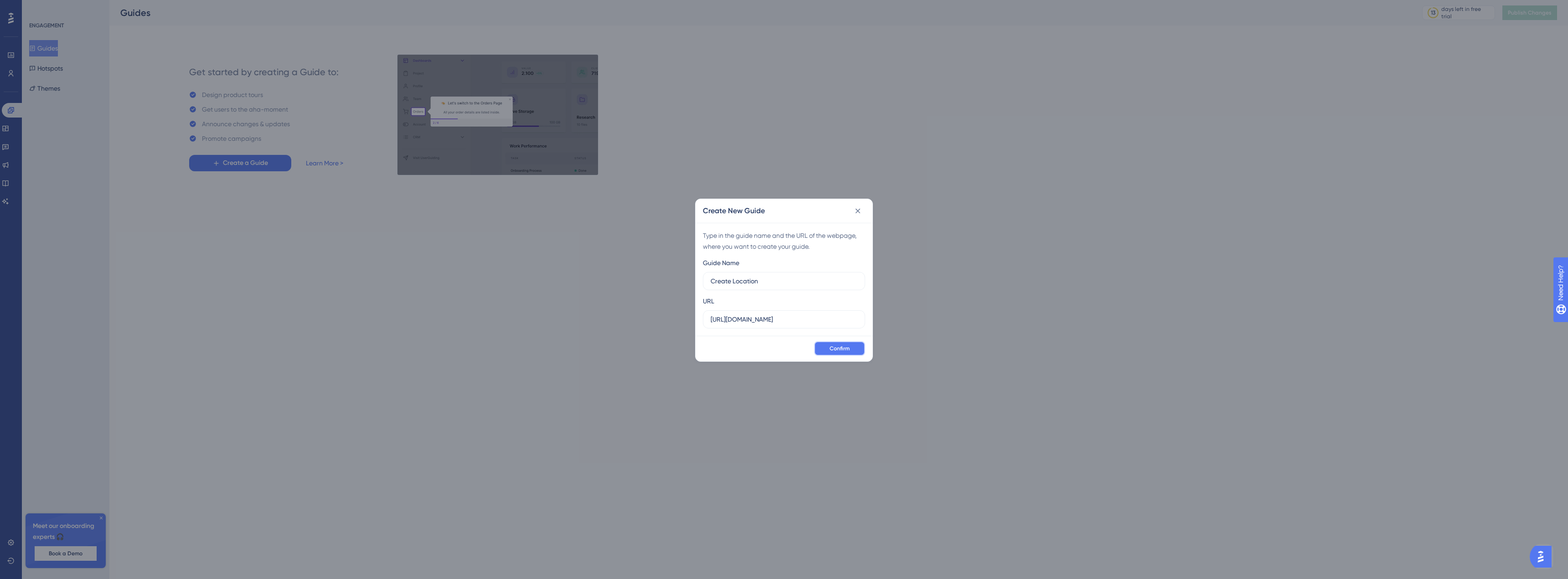
click at [827, 344] on button "Confirm" at bounding box center [839, 348] width 51 height 15
